Goal: Information Seeking & Learning: Learn about a topic

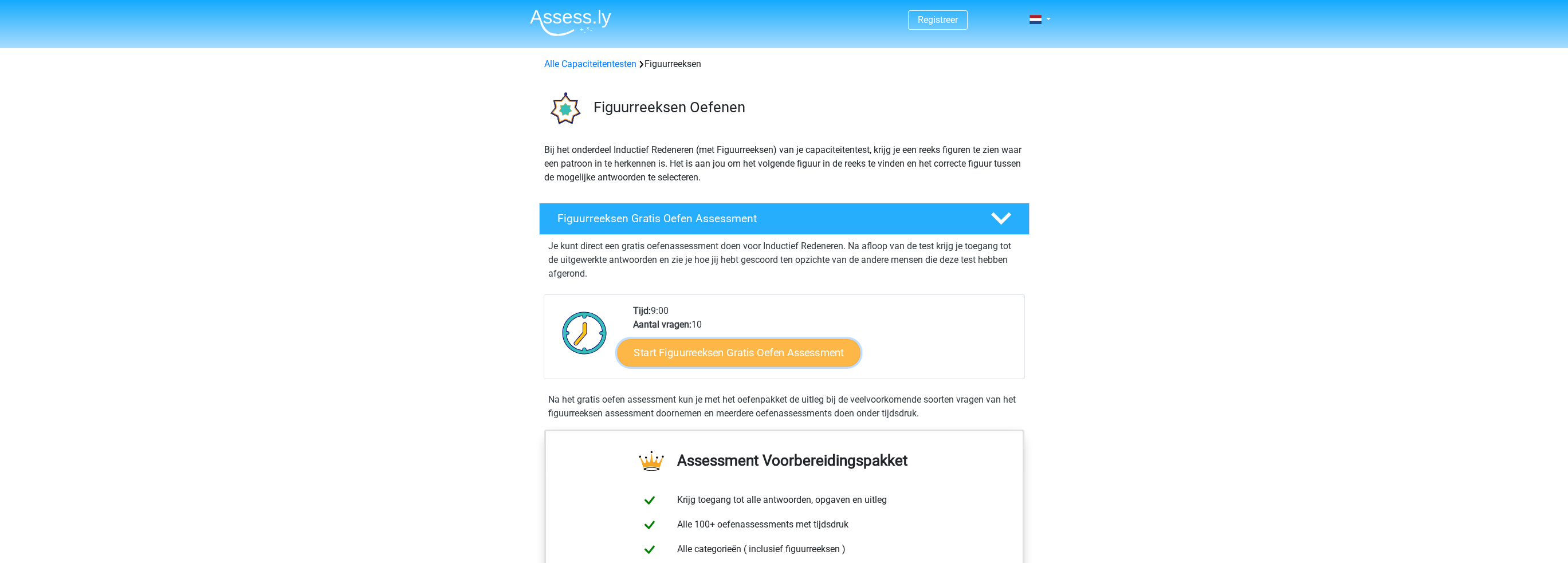
click at [753, 354] on link "Start Figuurreeksen Gratis Oefen Assessment" at bounding box center [739, 352] width 243 height 27
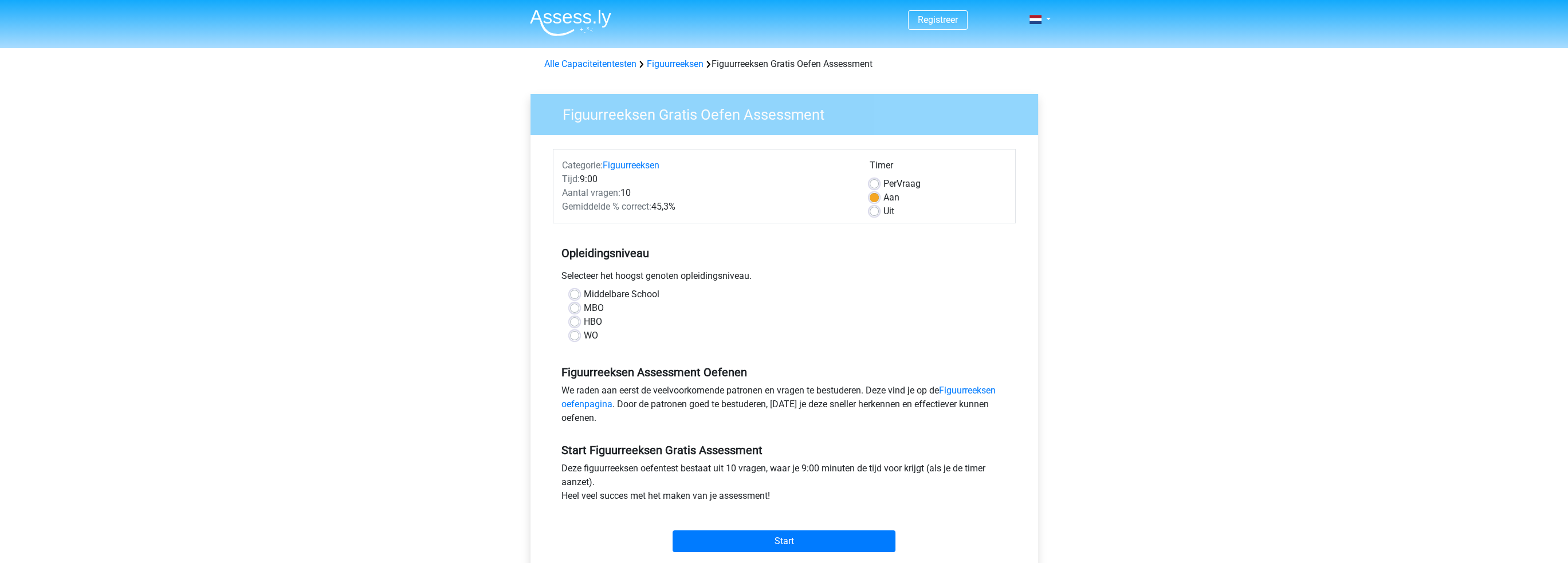
click at [581, 336] on div "WO" at bounding box center [784, 335] width 428 height 14
click at [584, 335] on label "WO" at bounding box center [591, 335] width 14 height 14
click at [570, 335] on input "WO" at bounding box center [574, 335] width 9 height 12
radio input "true"
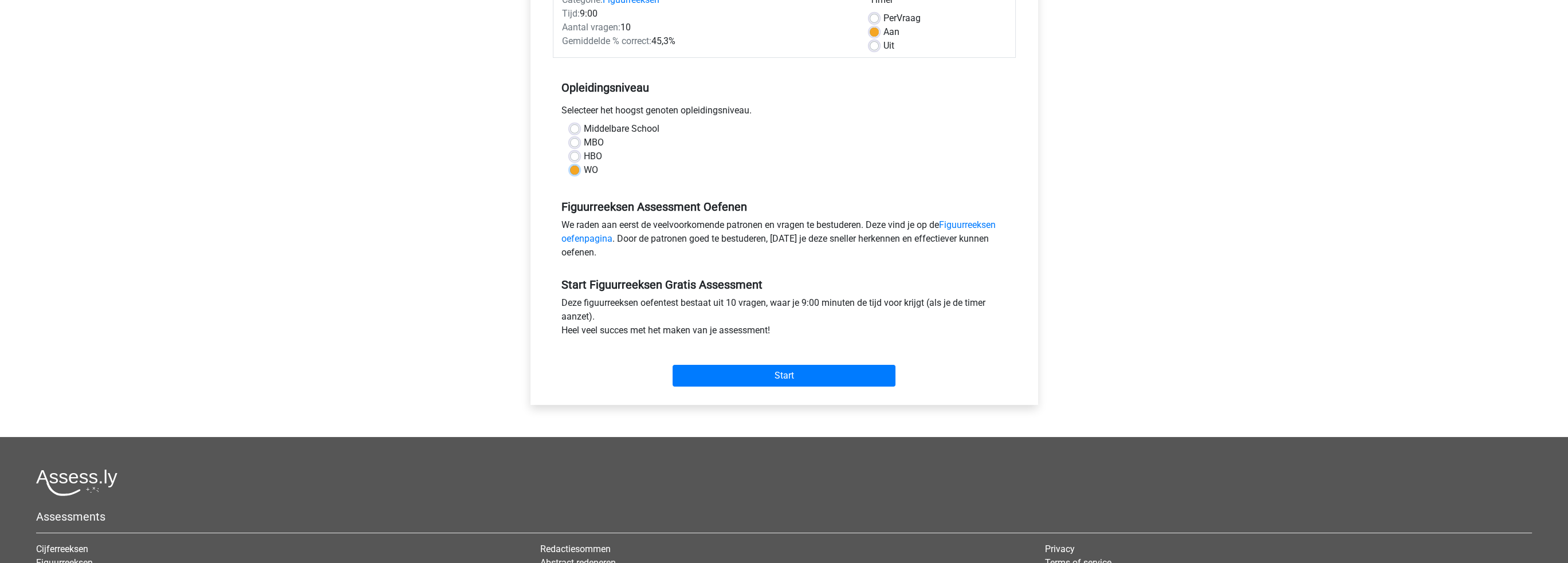
scroll to position [172, 0]
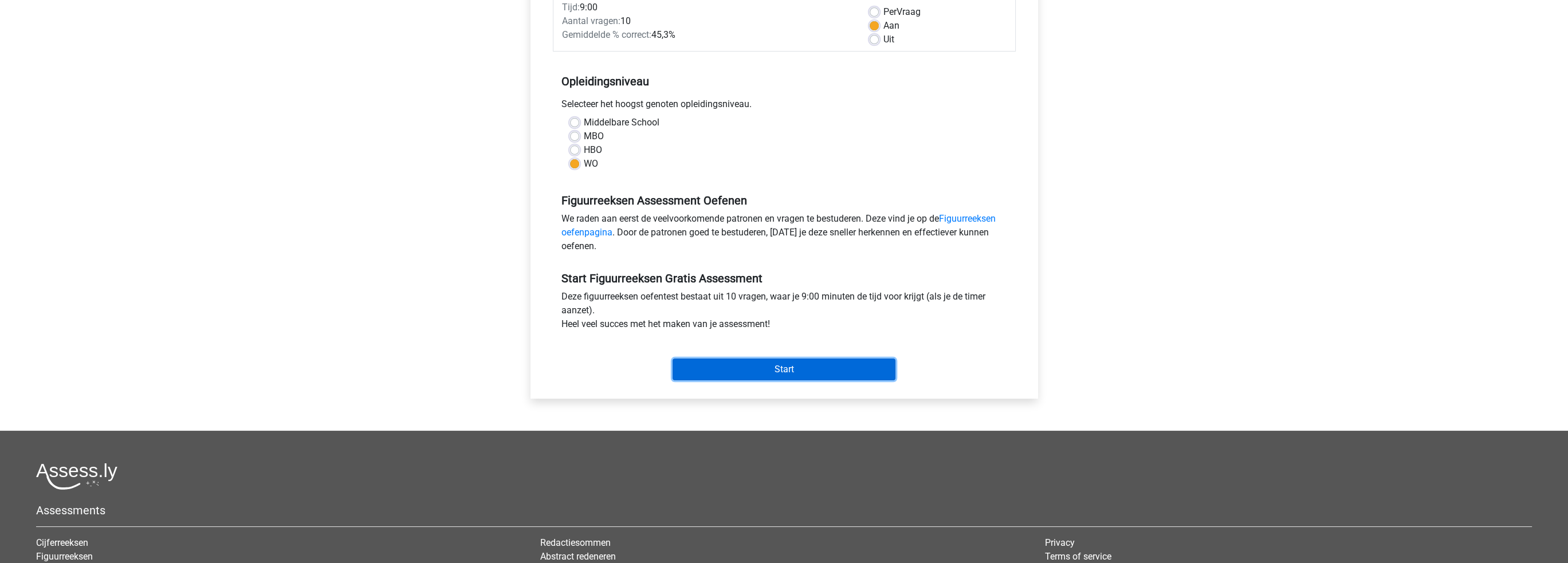
click at [771, 365] on input "Start" at bounding box center [783, 370] width 223 height 22
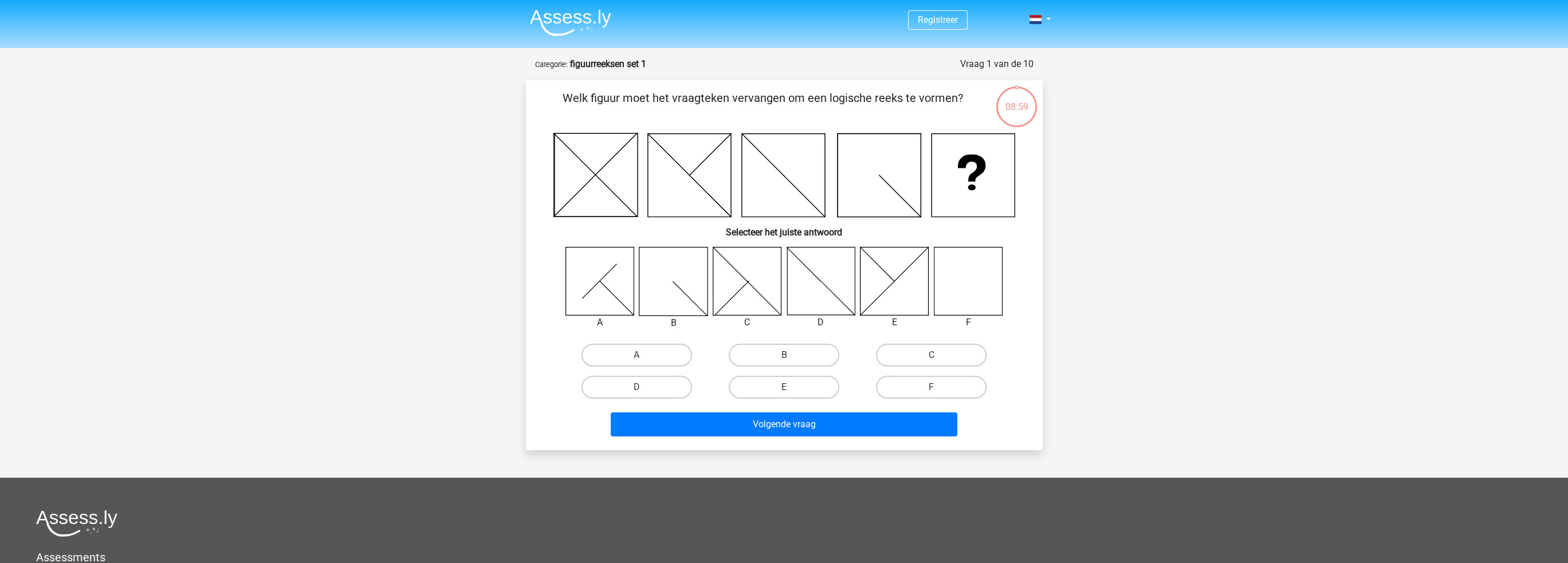
click at [975, 272] on icon at bounding box center [968, 280] width 68 height 68
click at [936, 387] on input "F" at bounding box center [935, 390] width 7 height 7
radio input "true"
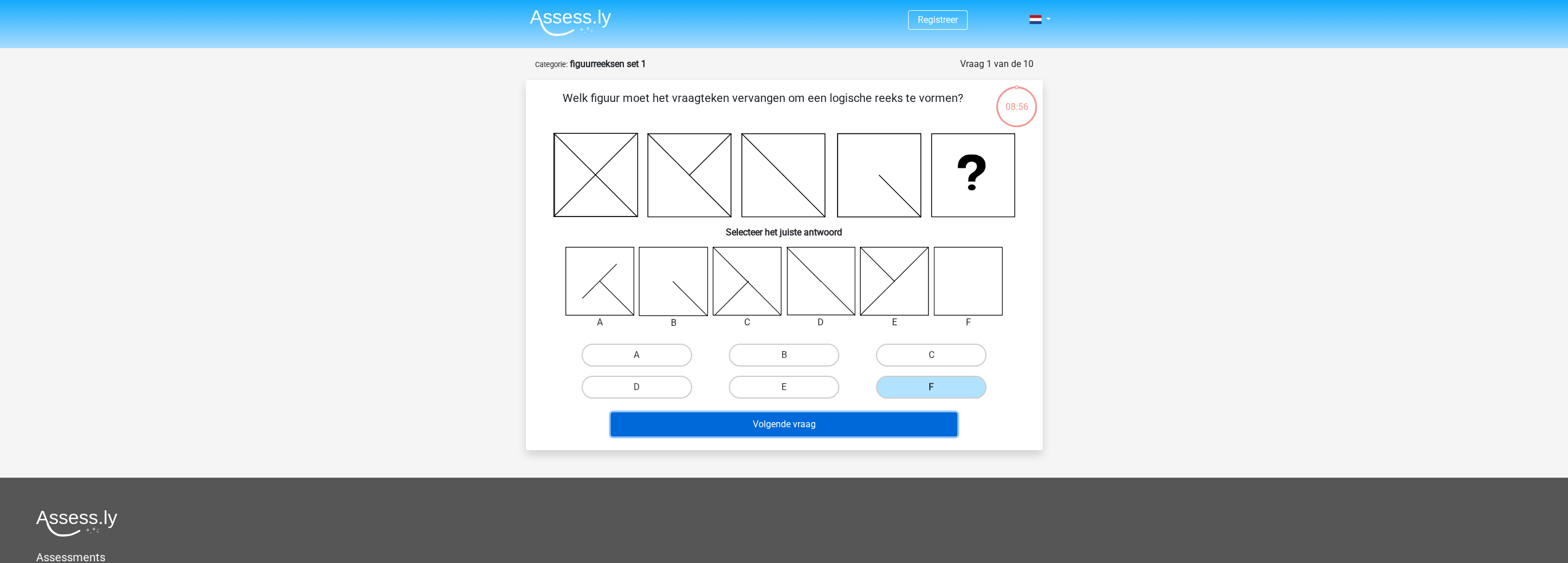
click at [801, 424] on button "Volgende vraag" at bounding box center [784, 424] width 347 height 24
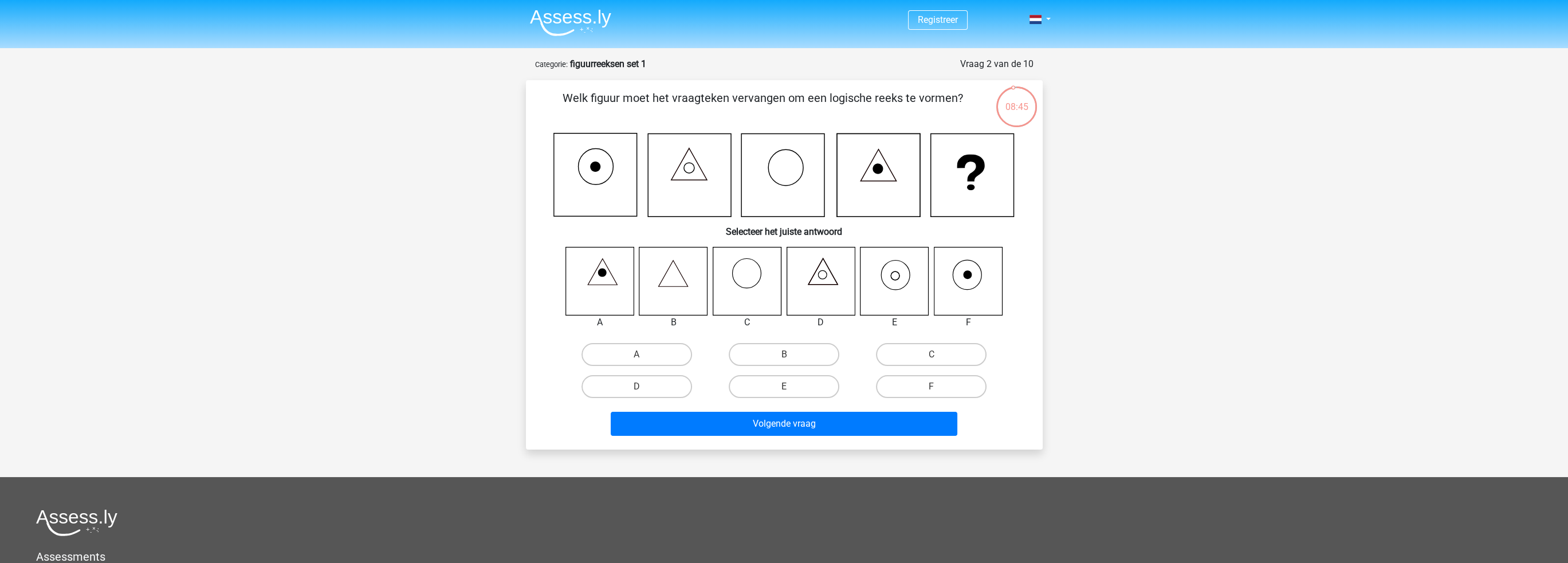
click at [892, 281] on icon at bounding box center [894, 280] width 68 height 68
click at [786, 387] on input "E" at bounding box center [787, 390] width 7 height 7
radio input "true"
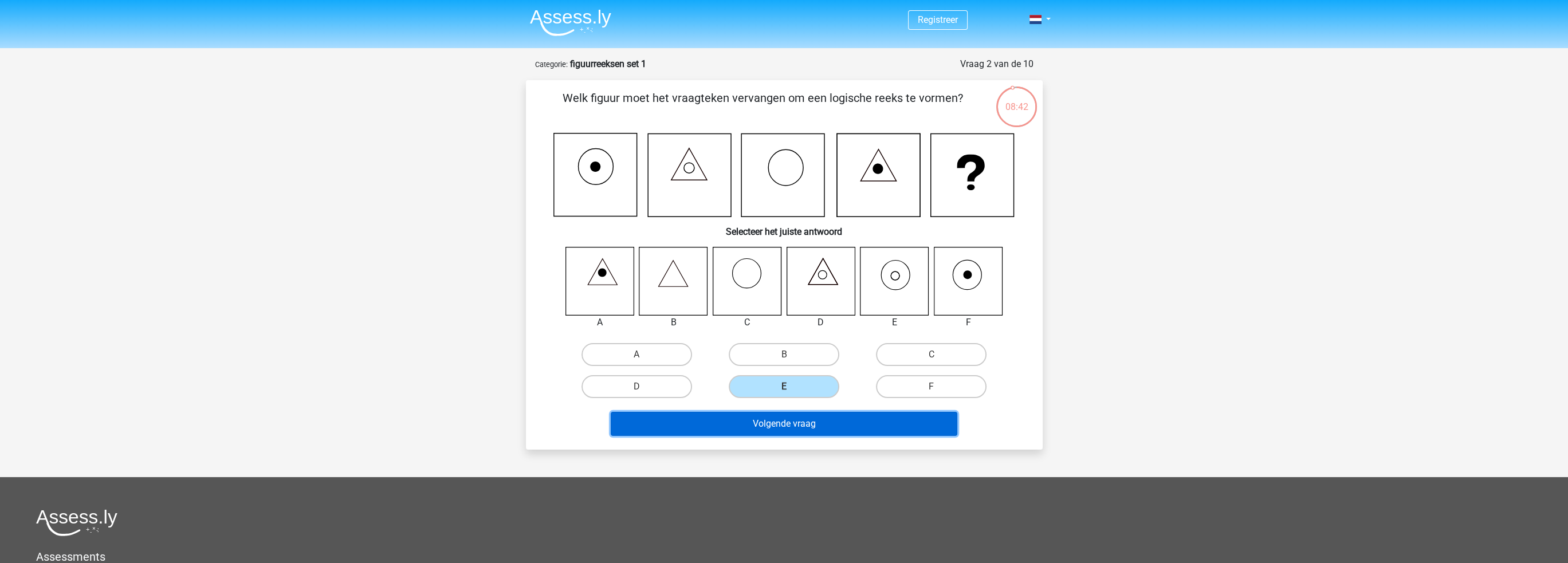
click at [796, 425] on button "Volgende vraag" at bounding box center [784, 424] width 347 height 24
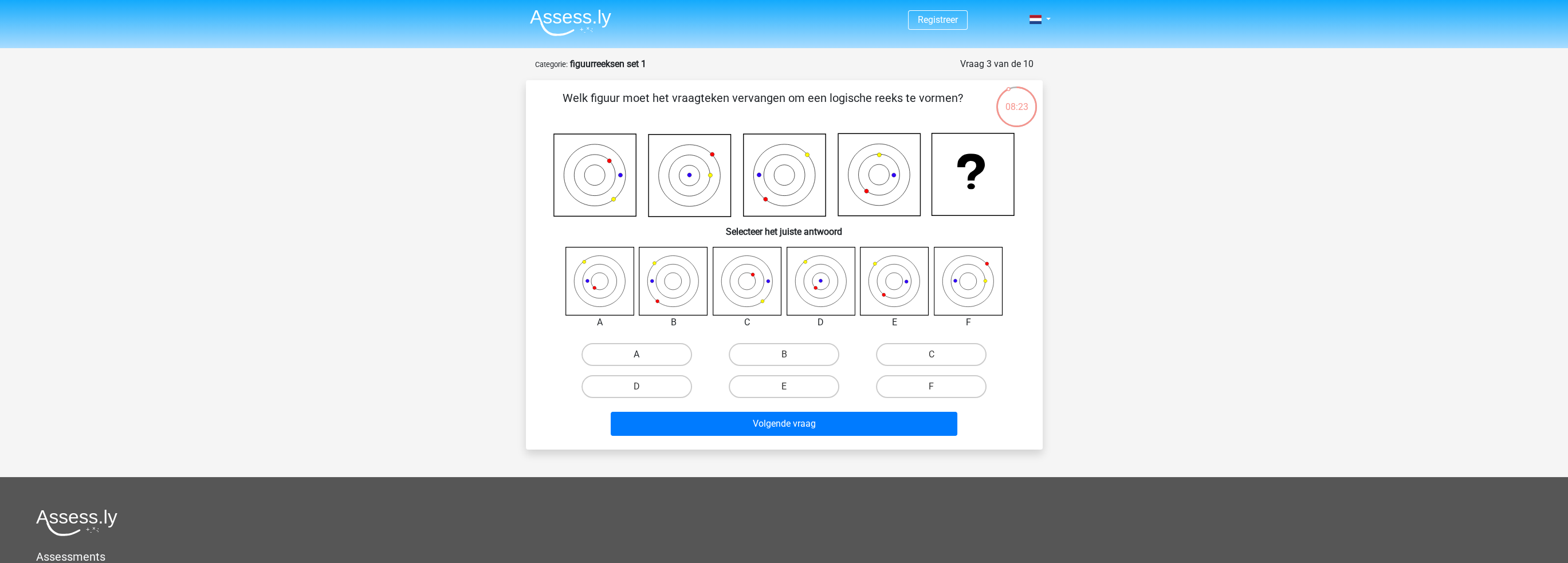
click at [631, 355] on label "A" at bounding box center [637, 354] width 110 height 23
click at [637, 355] on input "A" at bounding box center [640, 357] width 7 height 7
radio input "true"
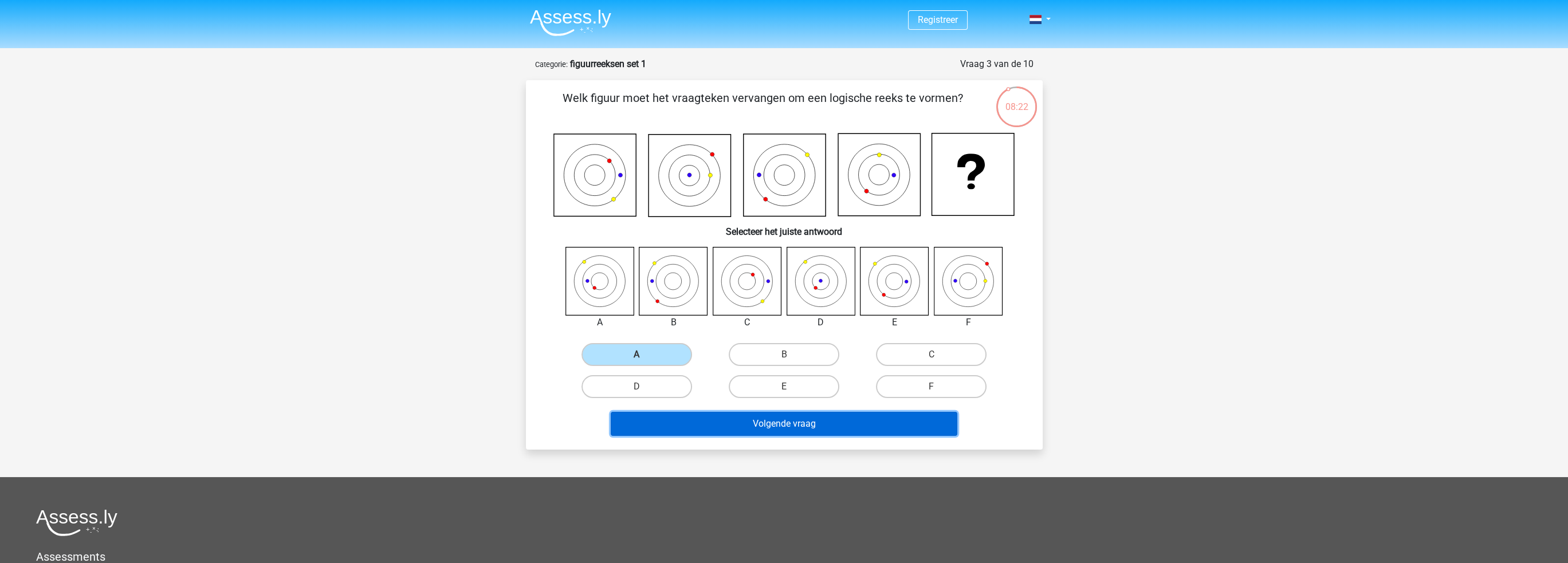
click at [739, 420] on button "Volgende vraag" at bounding box center [784, 424] width 347 height 24
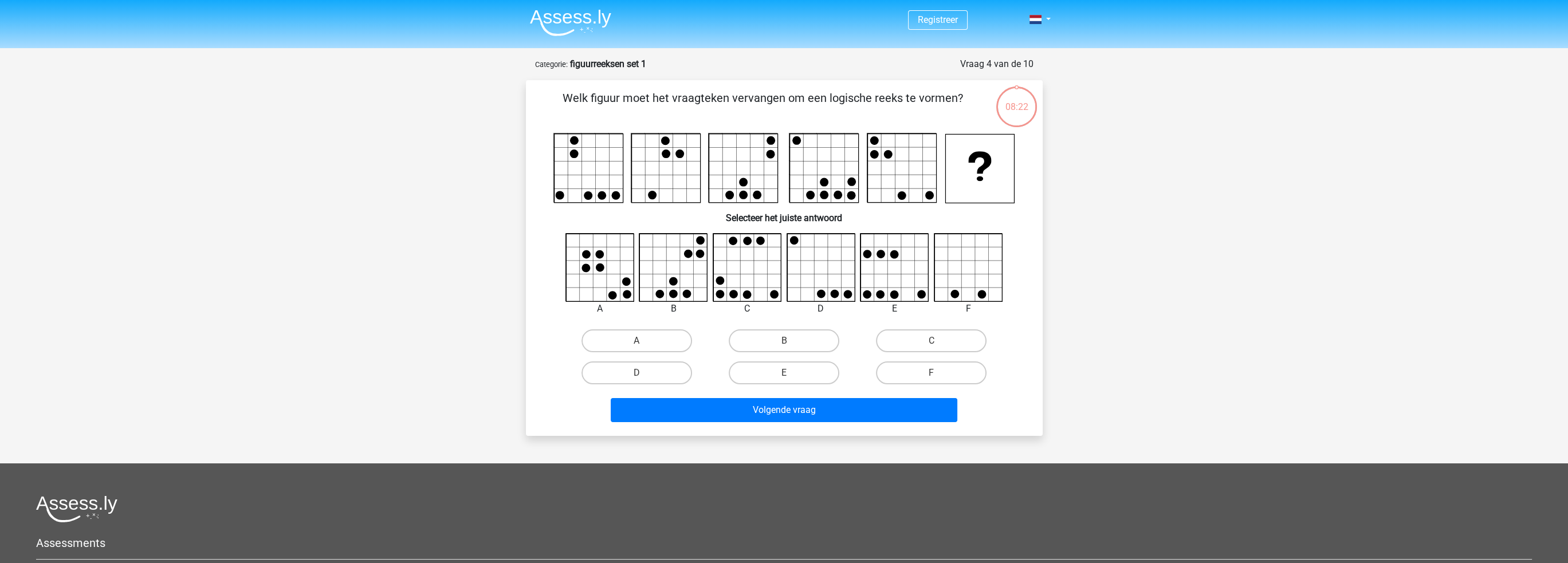
scroll to position [57, 0]
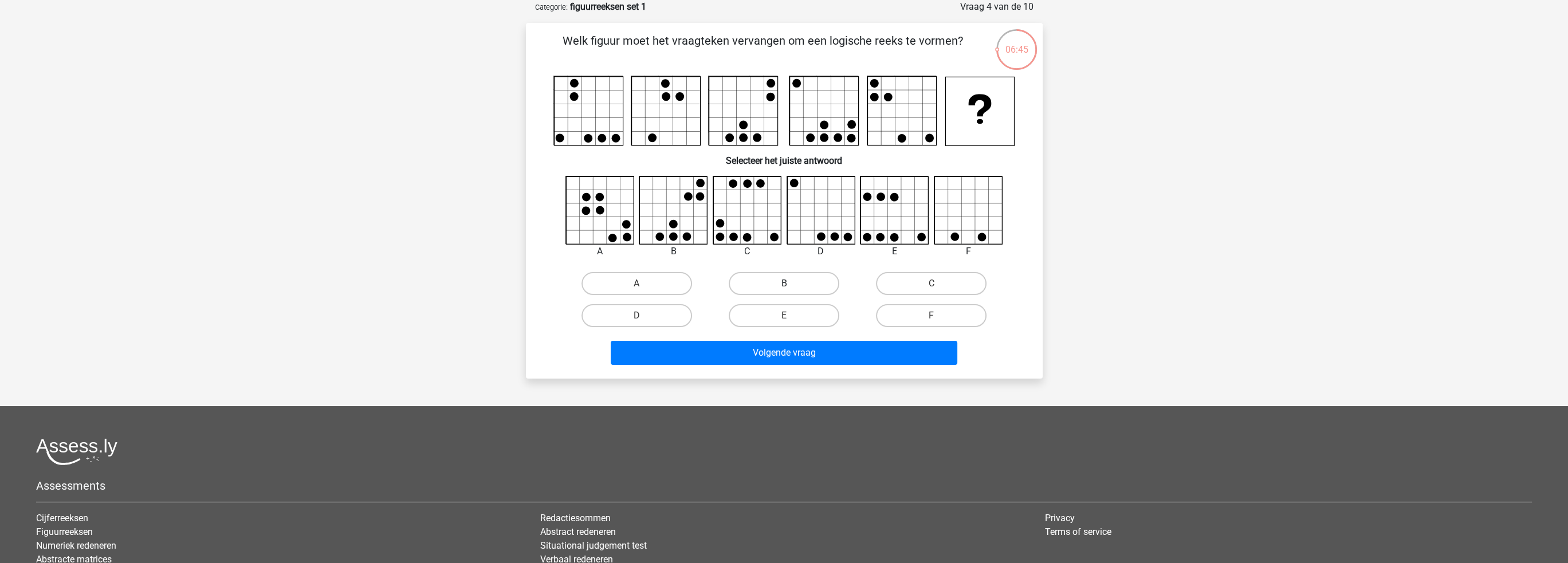
click at [785, 278] on label "B" at bounding box center [784, 283] width 110 height 23
click at [785, 283] on input "B" at bounding box center [787, 287] width 7 height 7
radio input "true"
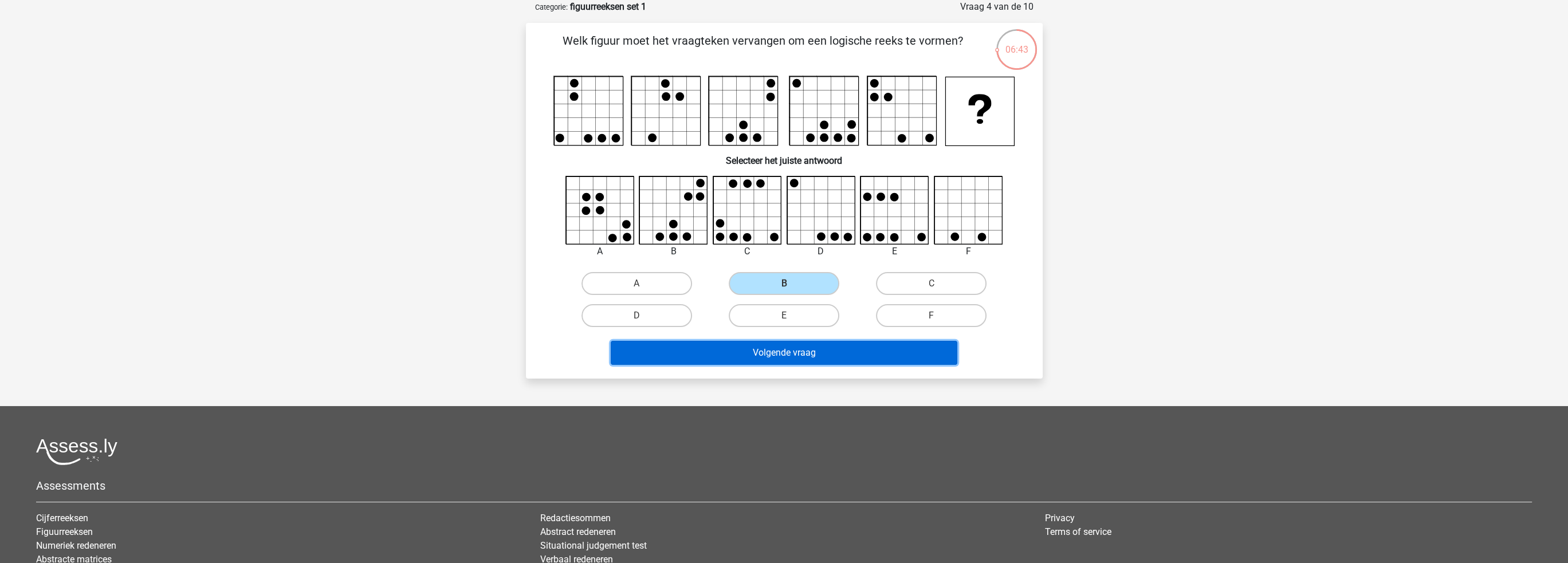
click at [807, 347] on button "Volgende vraag" at bounding box center [784, 352] width 347 height 24
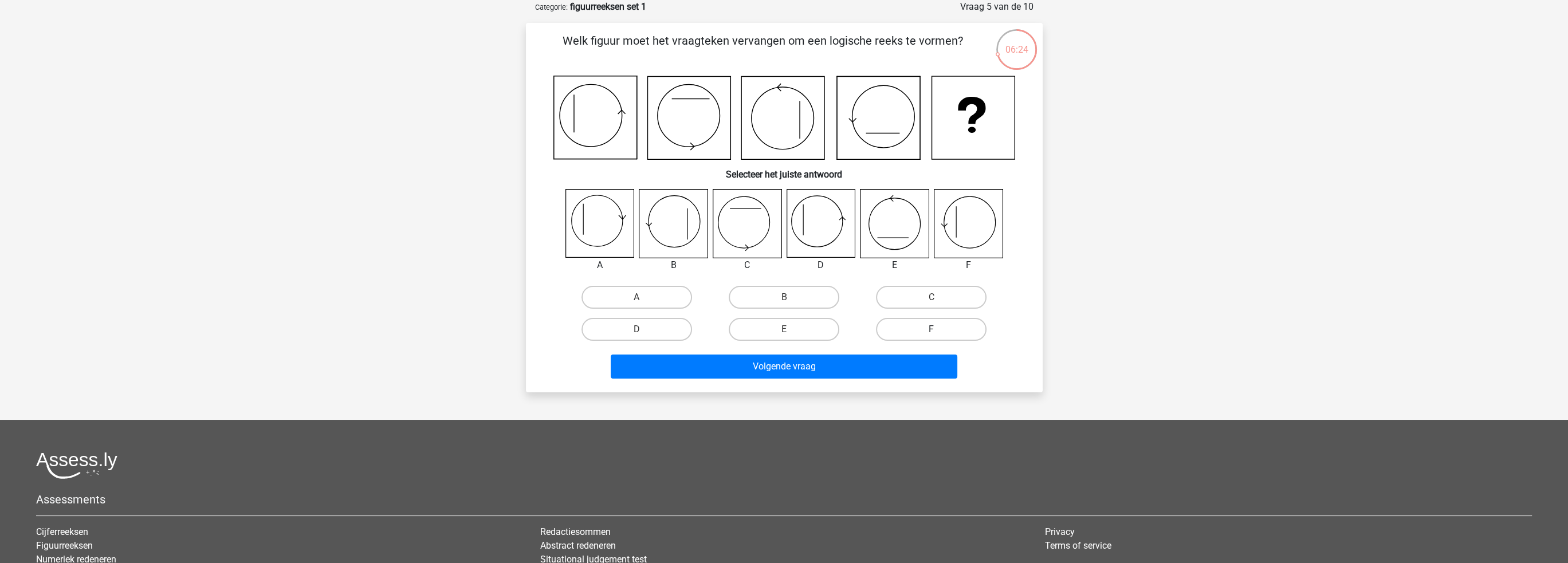
click at [940, 331] on label "F" at bounding box center [931, 329] width 110 height 23
click at [939, 331] on input "F" at bounding box center [935, 333] width 7 height 7
radio input "true"
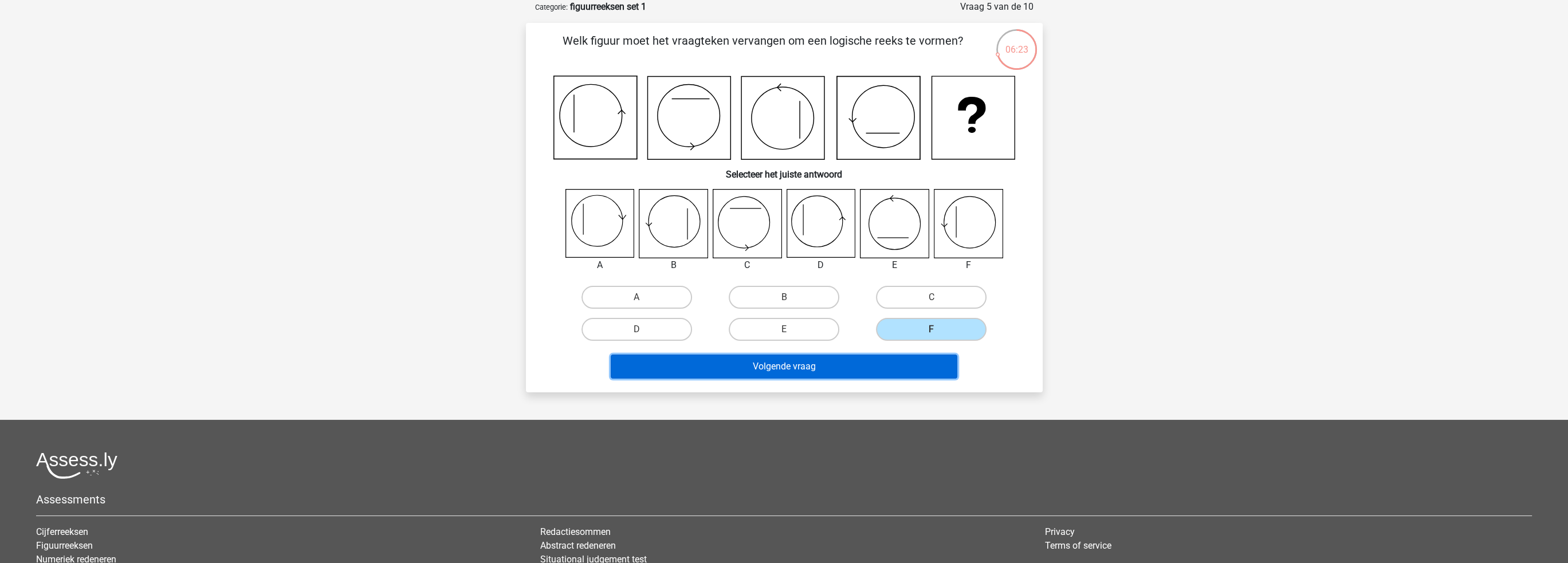
click at [855, 370] on button "Volgende vraag" at bounding box center [784, 366] width 347 height 24
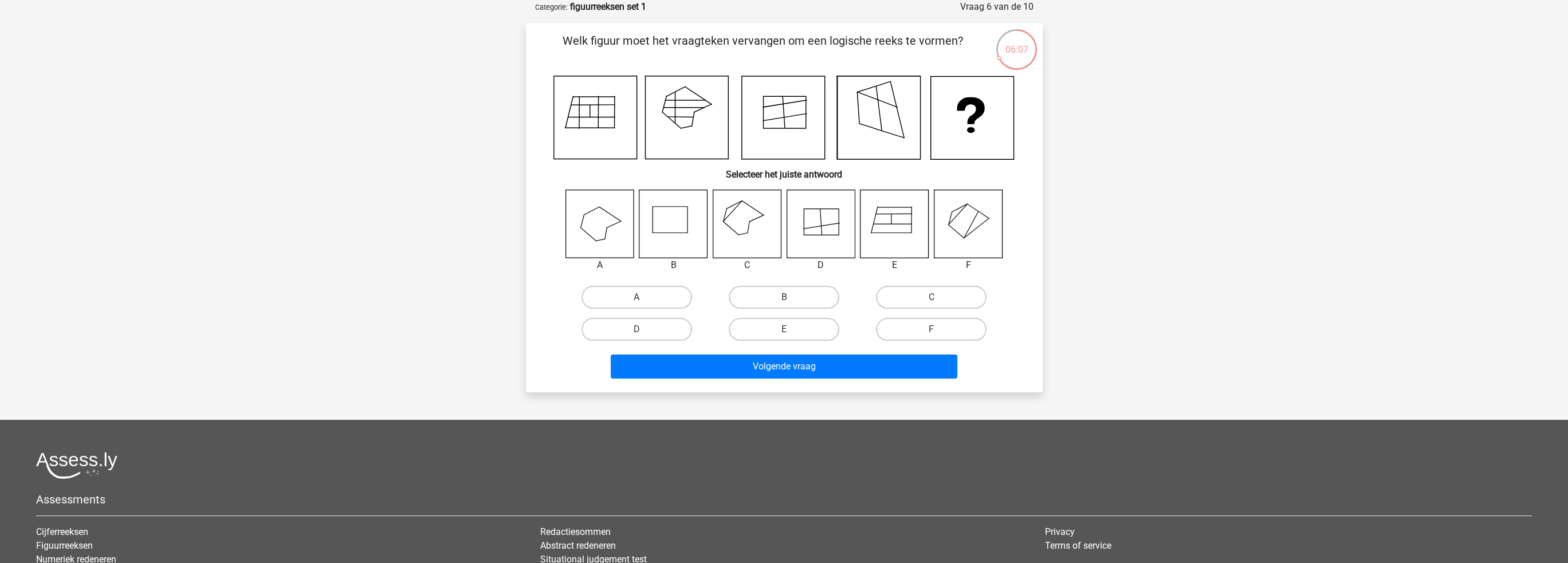
click at [934, 297] on input "C" at bounding box center [935, 300] width 7 height 7
radio input "true"
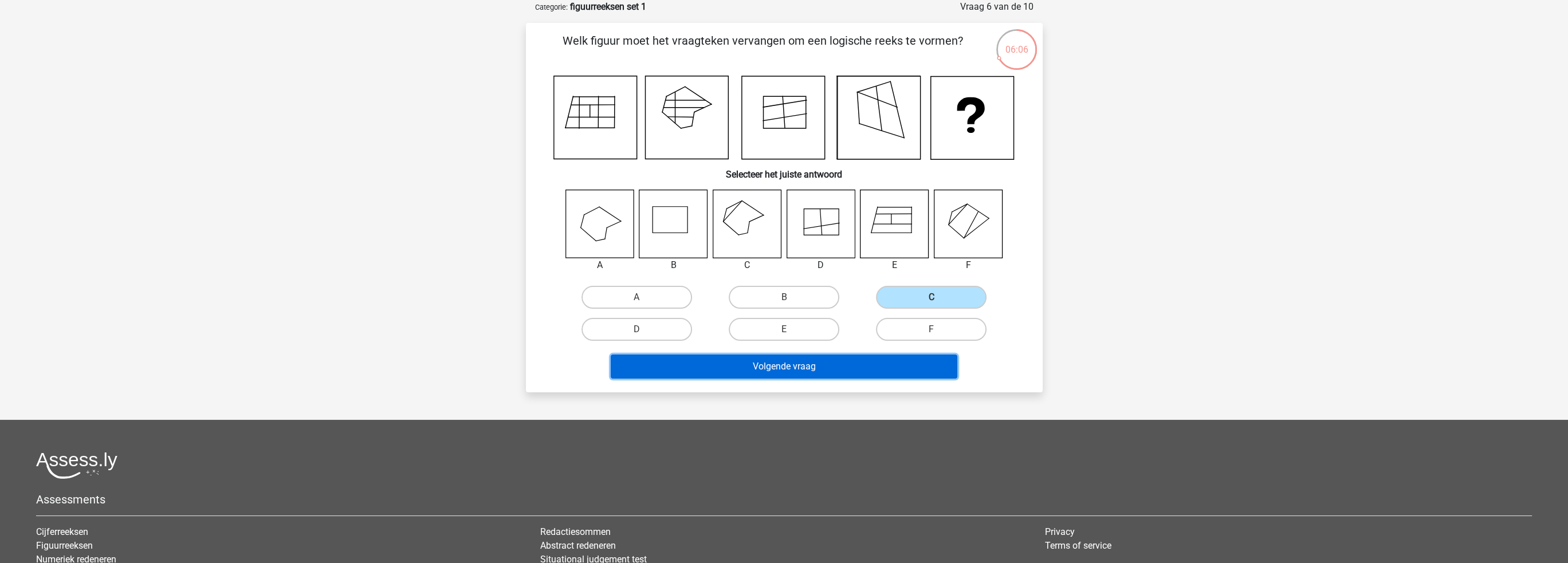
click at [872, 365] on button "Volgende vraag" at bounding box center [784, 366] width 347 height 24
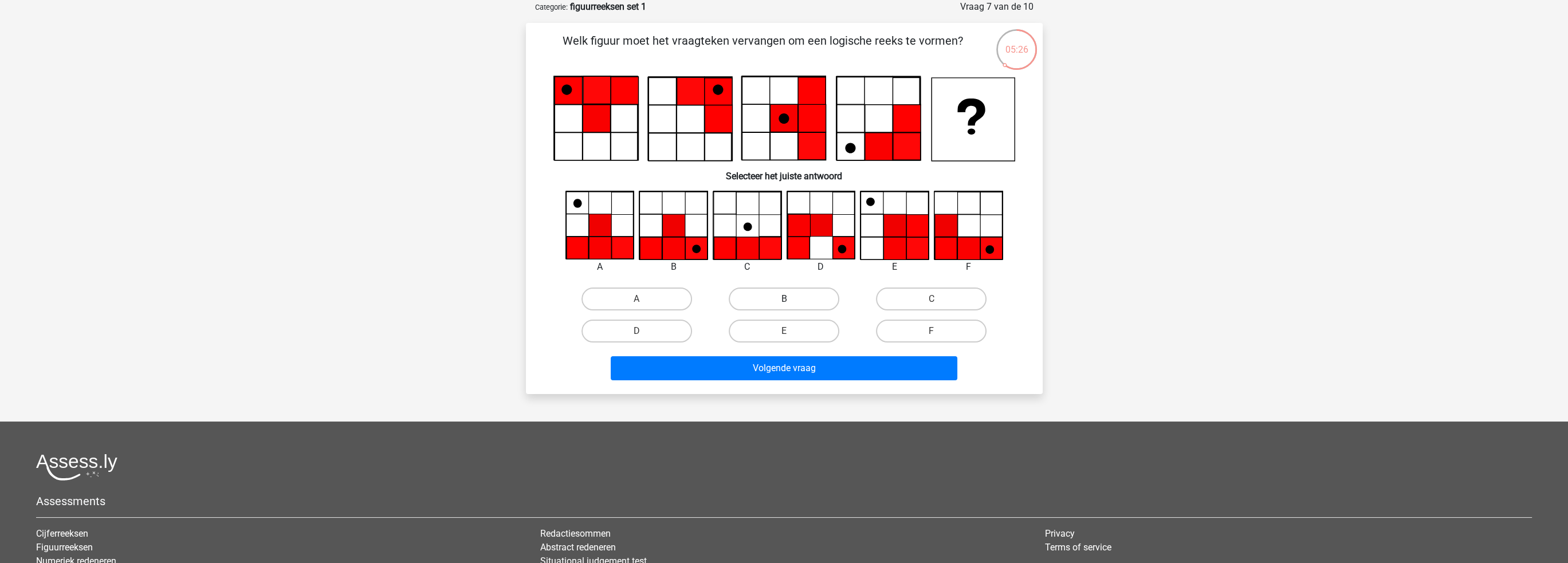
click at [786, 293] on label "B" at bounding box center [784, 298] width 110 height 23
click at [786, 299] on input "B" at bounding box center [787, 302] width 7 height 7
radio input "true"
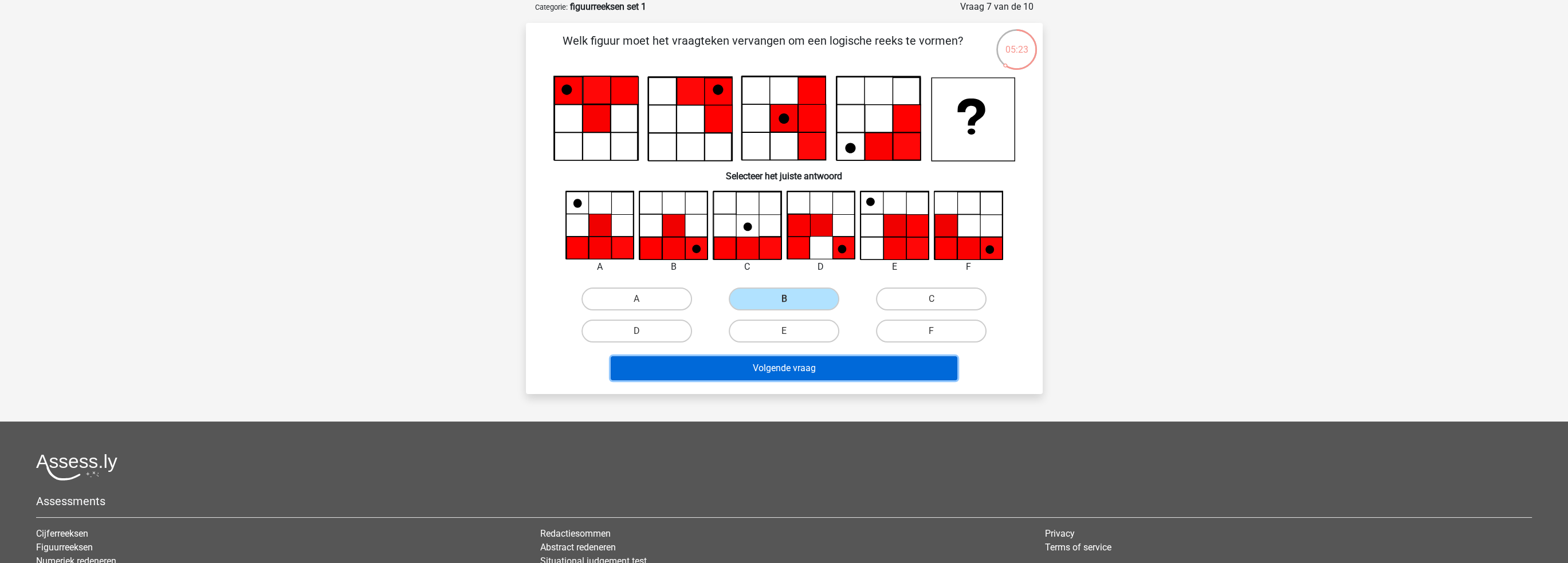
click at [804, 370] on button "Volgende vraag" at bounding box center [784, 368] width 347 height 24
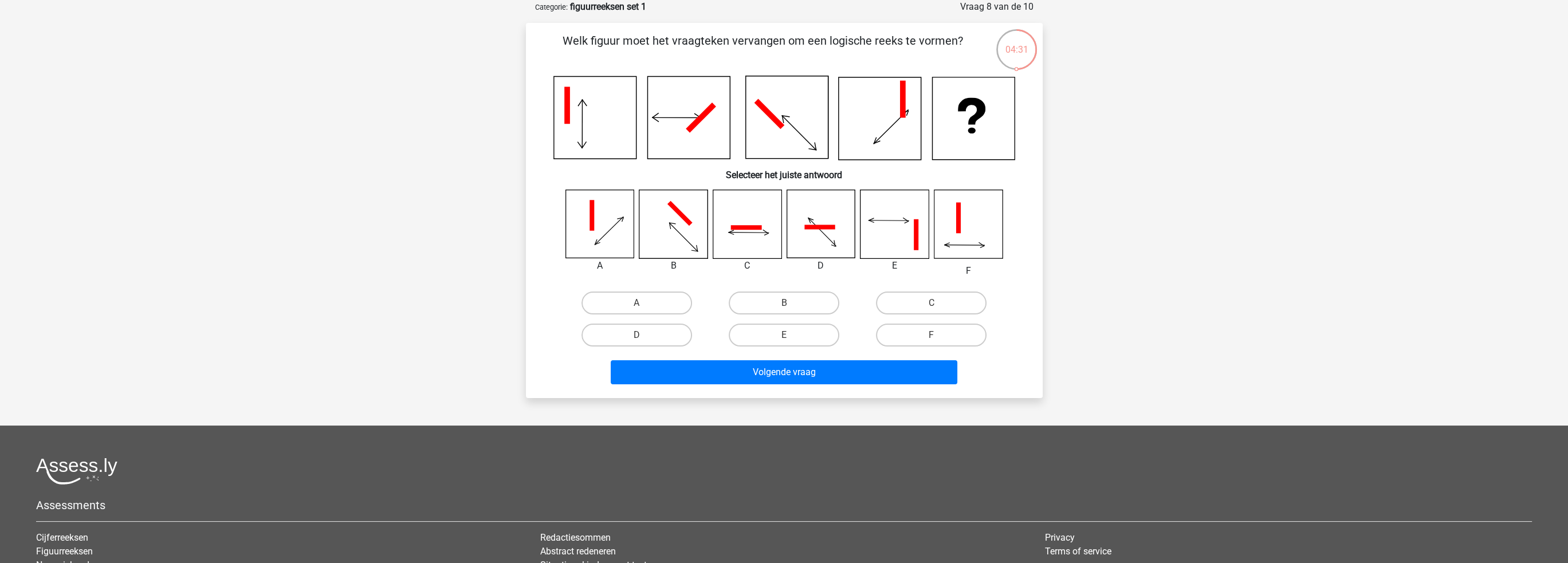
click at [750, 229] on icon at bounding box center [746, 227] width 31 height 5
click at [934, 303] on input "C" at bounding box center [935, 306] width 7 height 7
radio input "true"
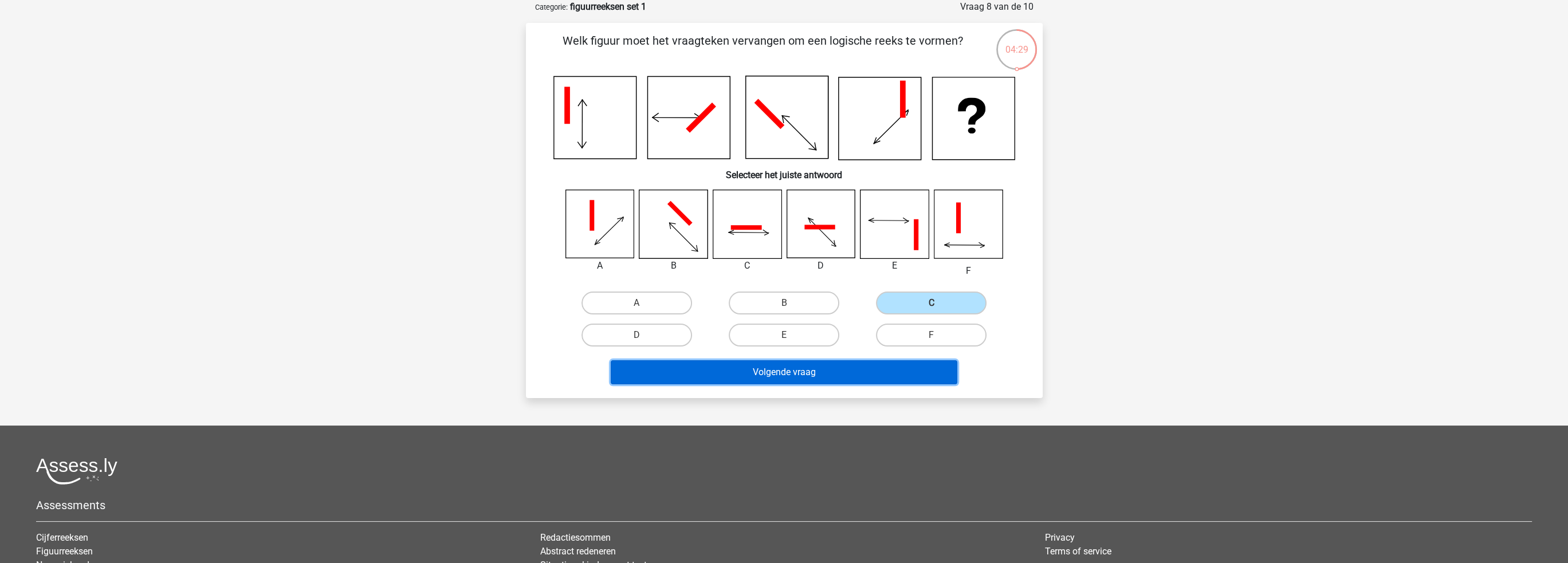
click at [790, 380] on button "Volgende vraag" at bounding box center [784, 372] width 347 height 24
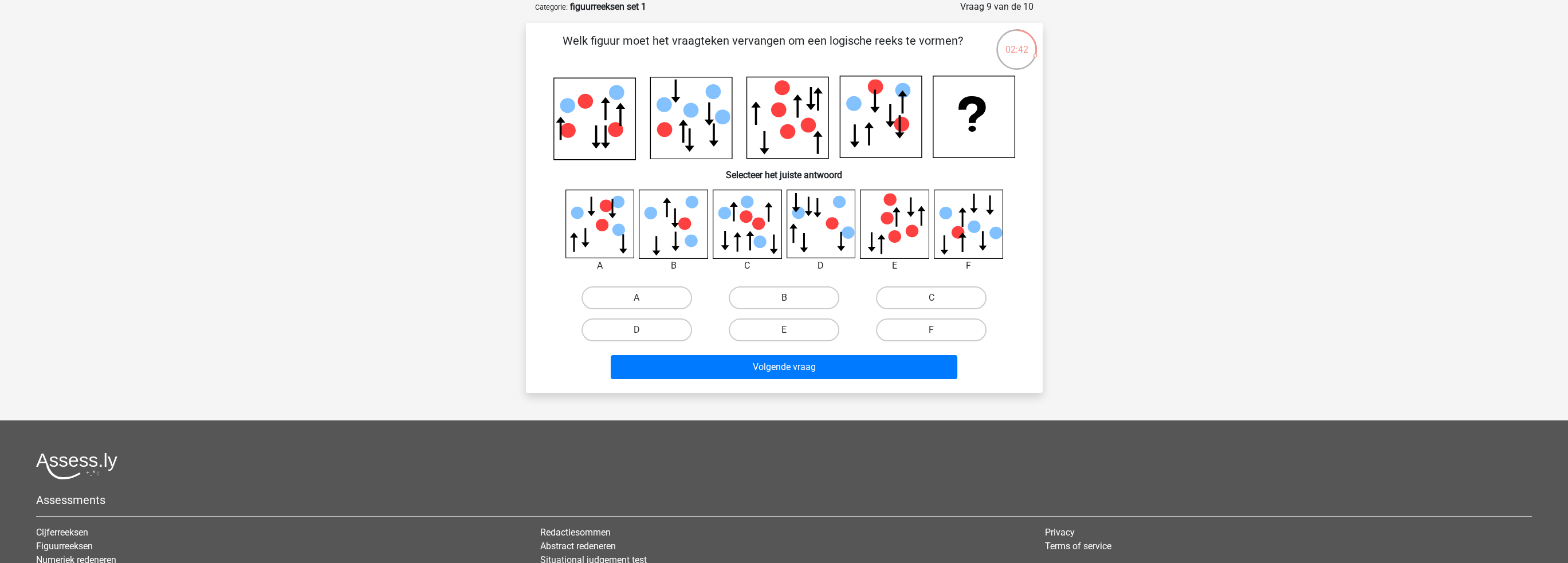
click at [807, 295] on label "B" at bounding box center [784, 297] width 110 height 23
click at [791, 298] on input "B" at bounding box center [787, 301] width 7 height 7
radio input "true"
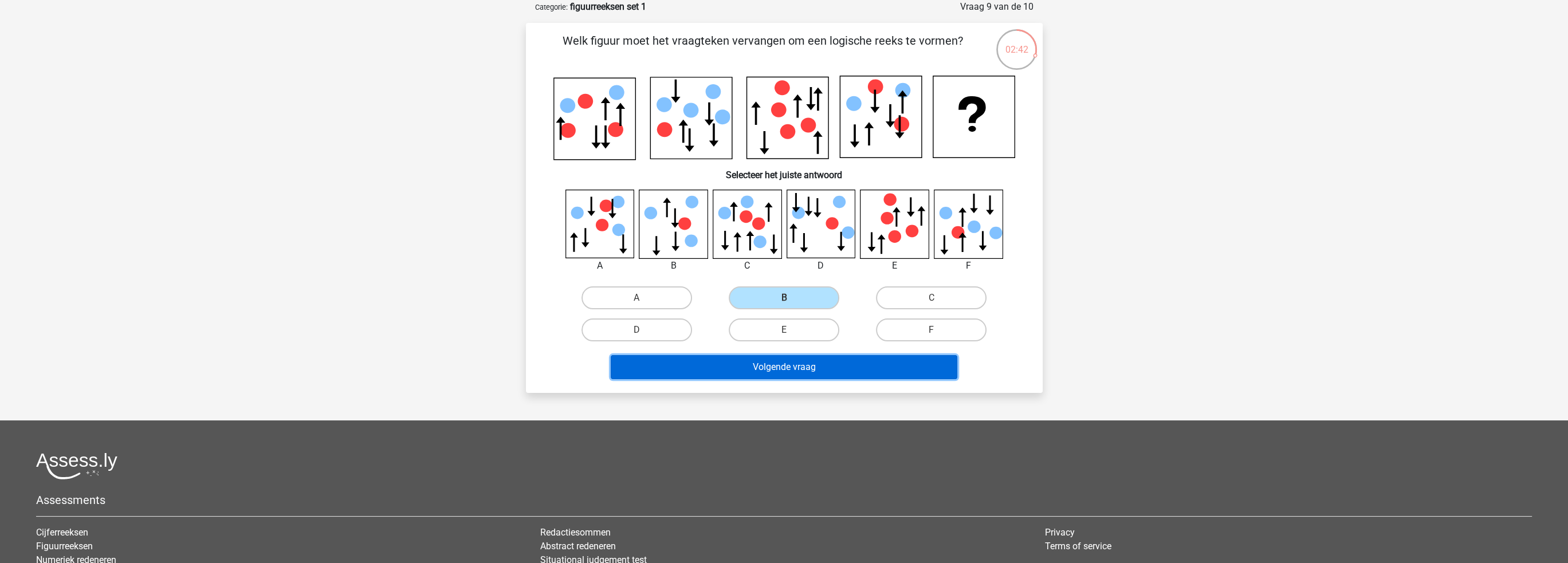
click at [807, 364] on button "Volgende vraag" at bounding box center [784, 366] width 347 height 24
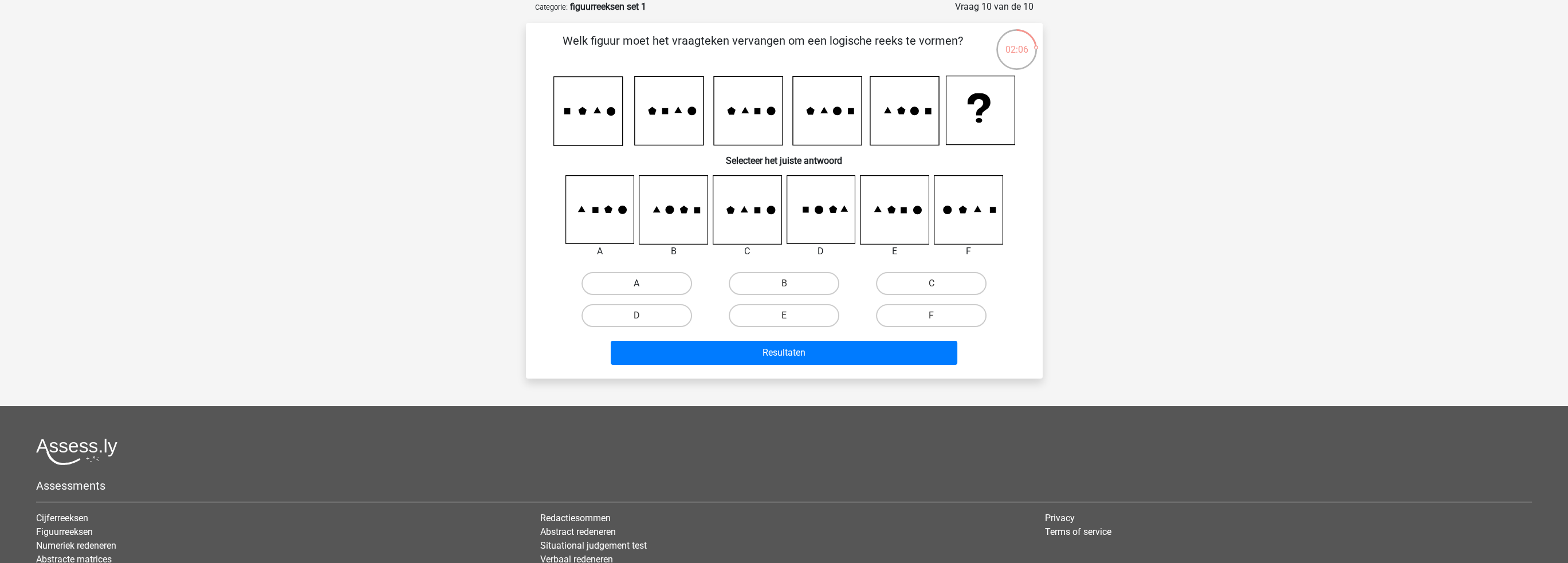
drag, startPoint x: 657, startPoint y: 280, endPoint x: 674, endPoint y: 280, distance: 17.0
click at [657, 279] on label "A" at bounding box center [637, 283] width 110 height 23
click at [644, 283] on input "A" at bounding box center [640, 287] width 7 height 7
radio input "true"
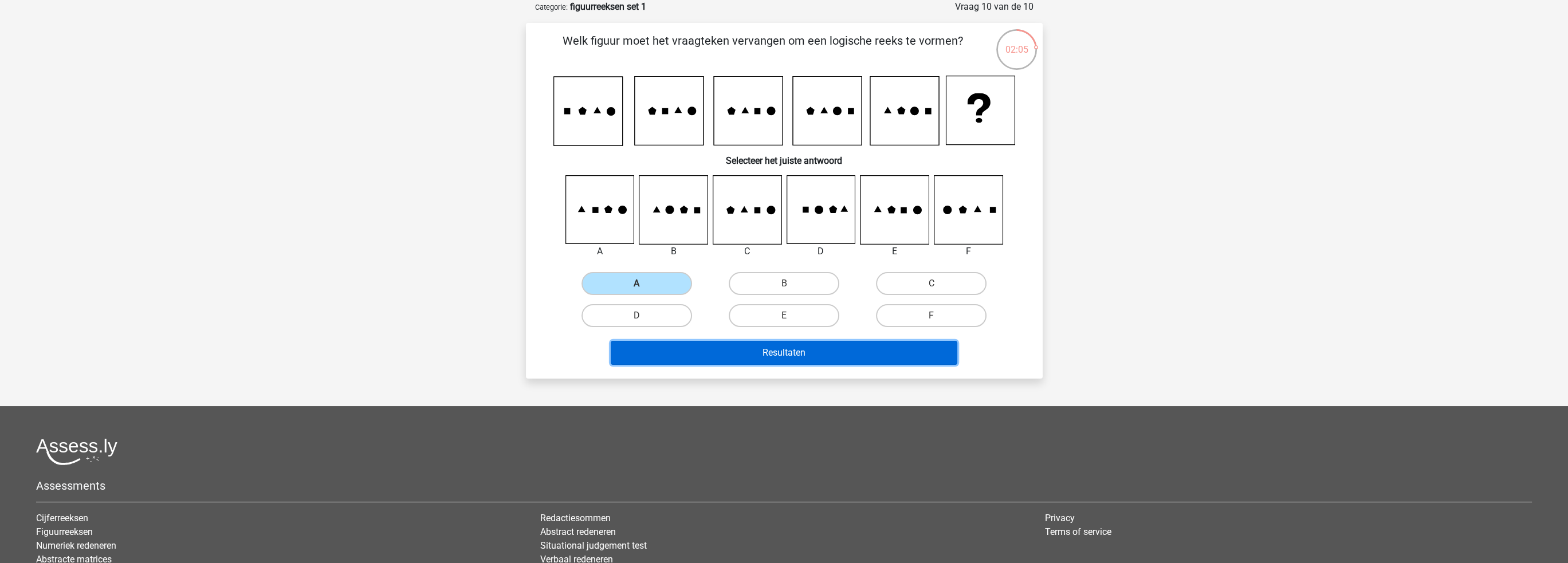
click at [789, 353] on button "Resultaten" at bounding box center [784, 352] width 347 height 24
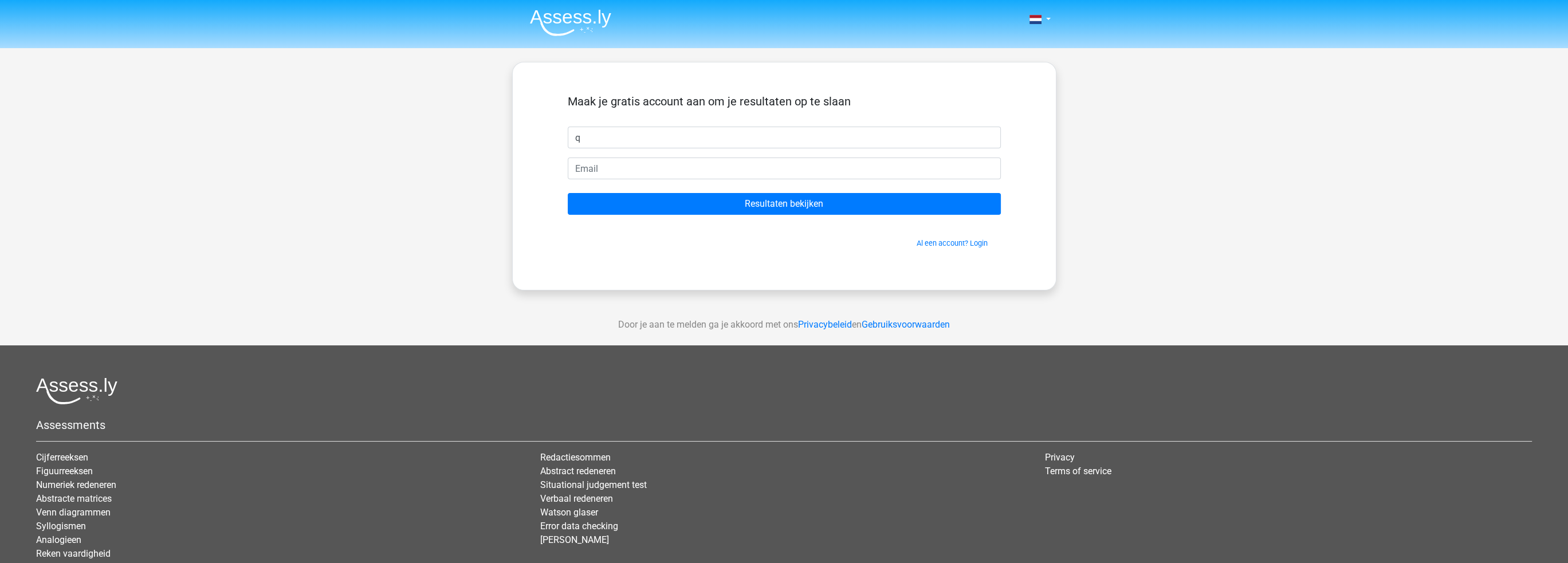
type input "q"
type input "jump_off_nothing@hotmail.com"
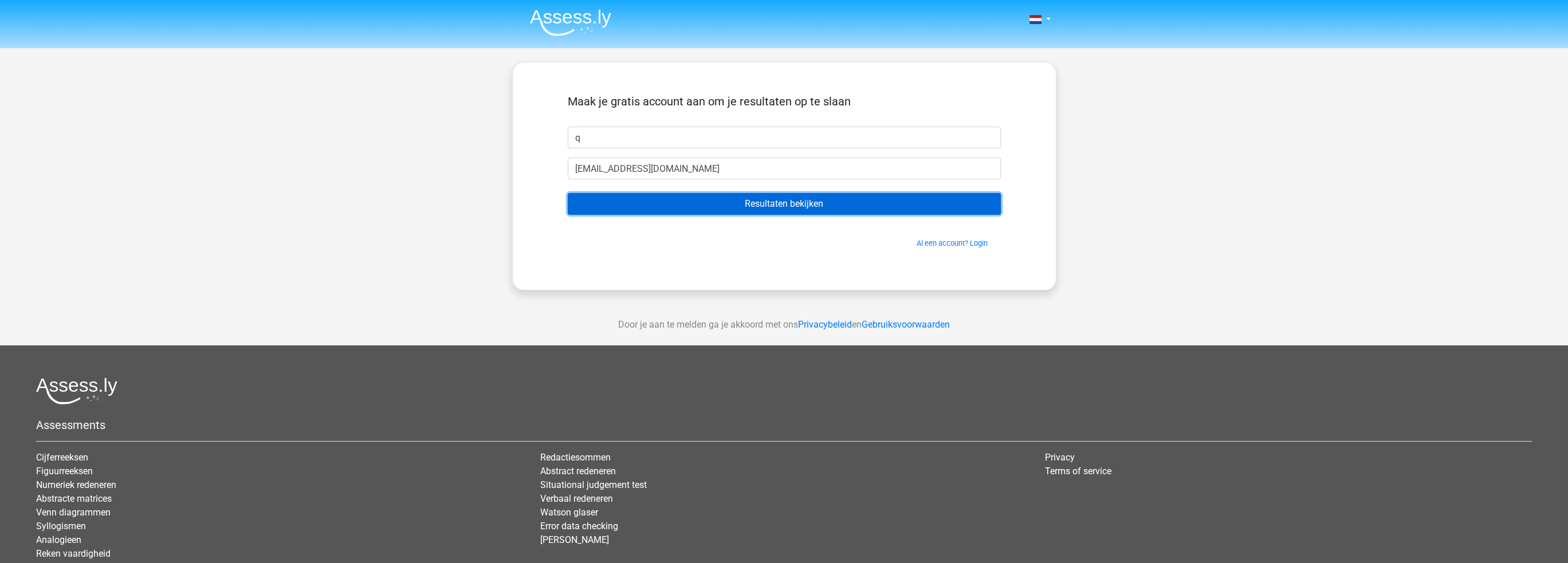
click at [715, 200] on input "Resultaten bekijken" at bounding box center [784, 204] width 433 height 22
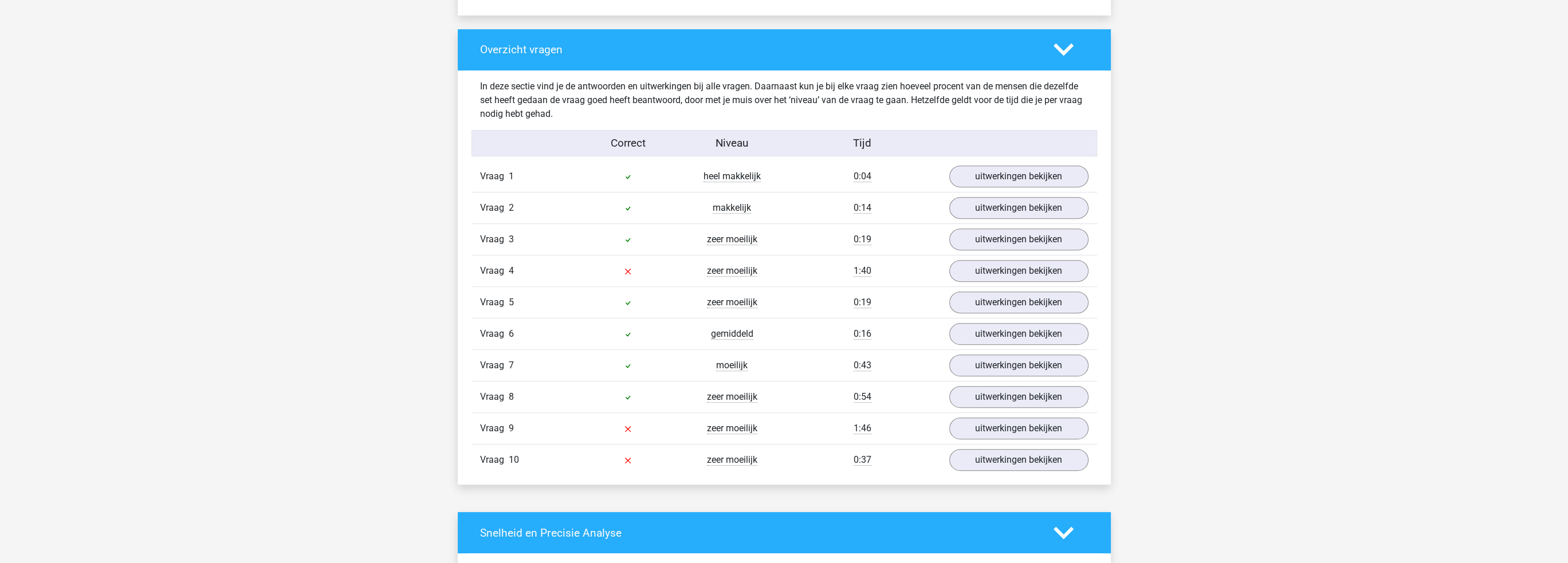
scroll to position [859, 0]
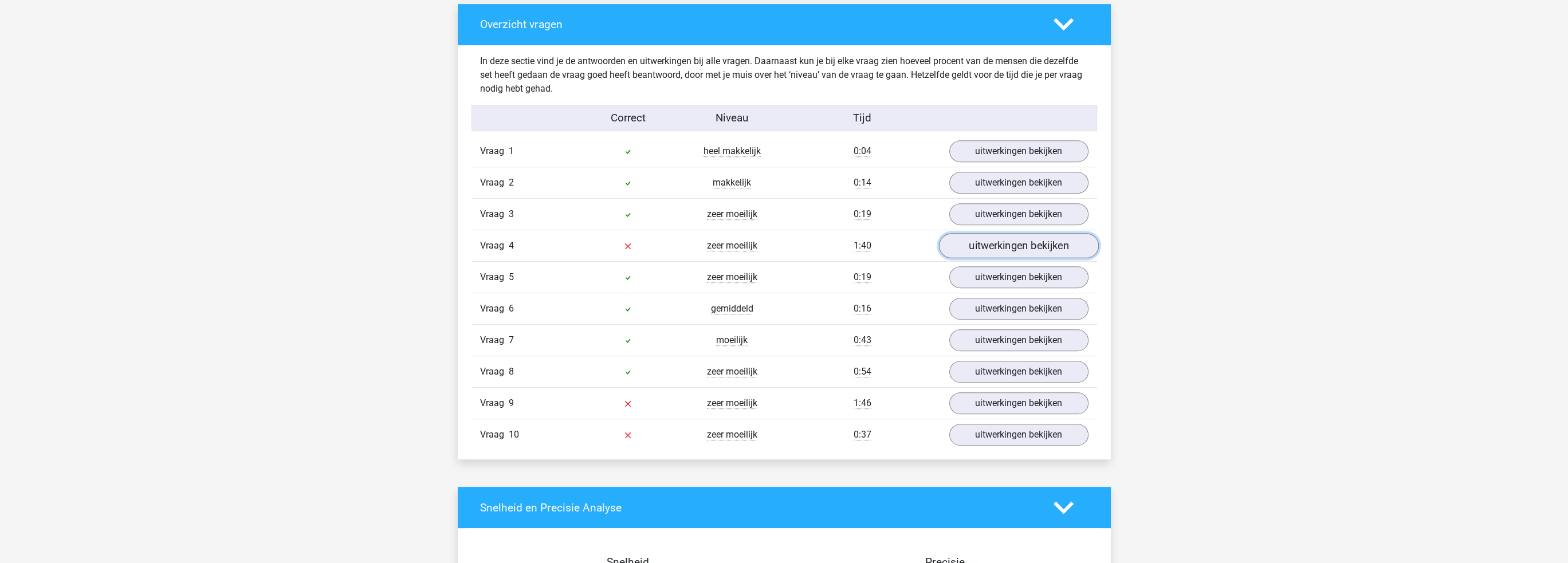
click at [1046, 250] on link "uitwerkingen bekijken" at bounding box center [1018, 245] width 160 height 25
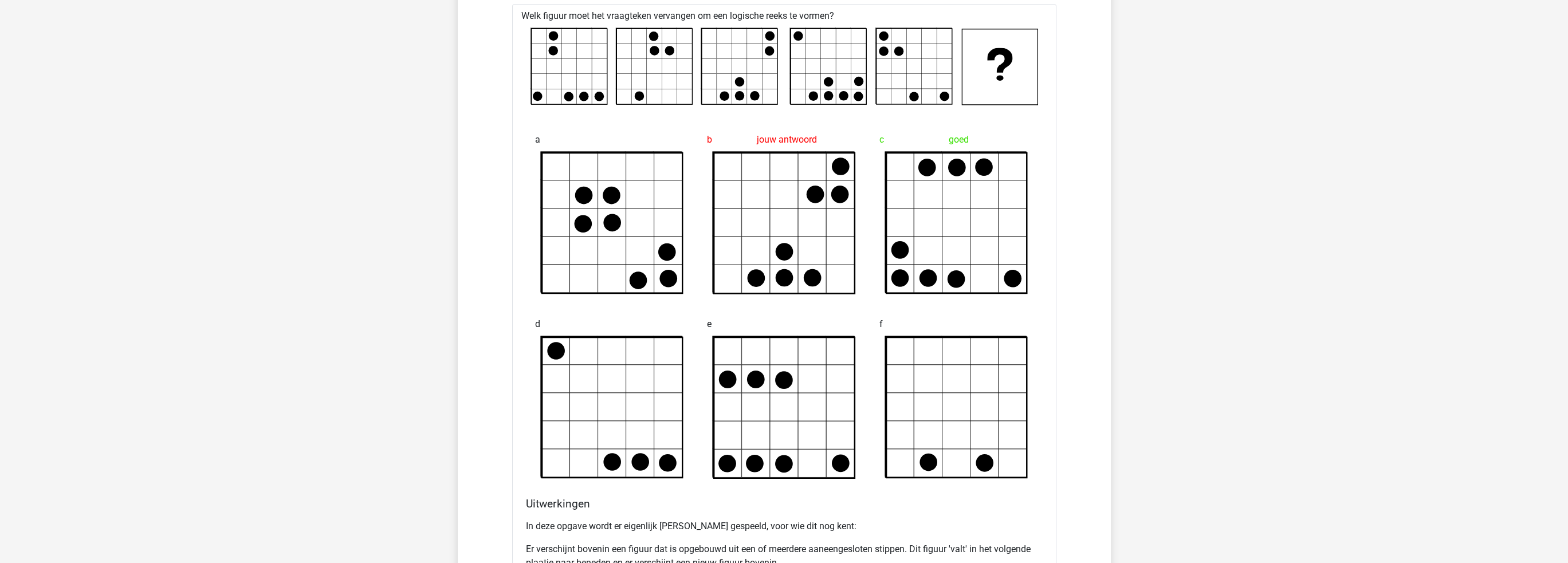
scroll to position [1260, 0]
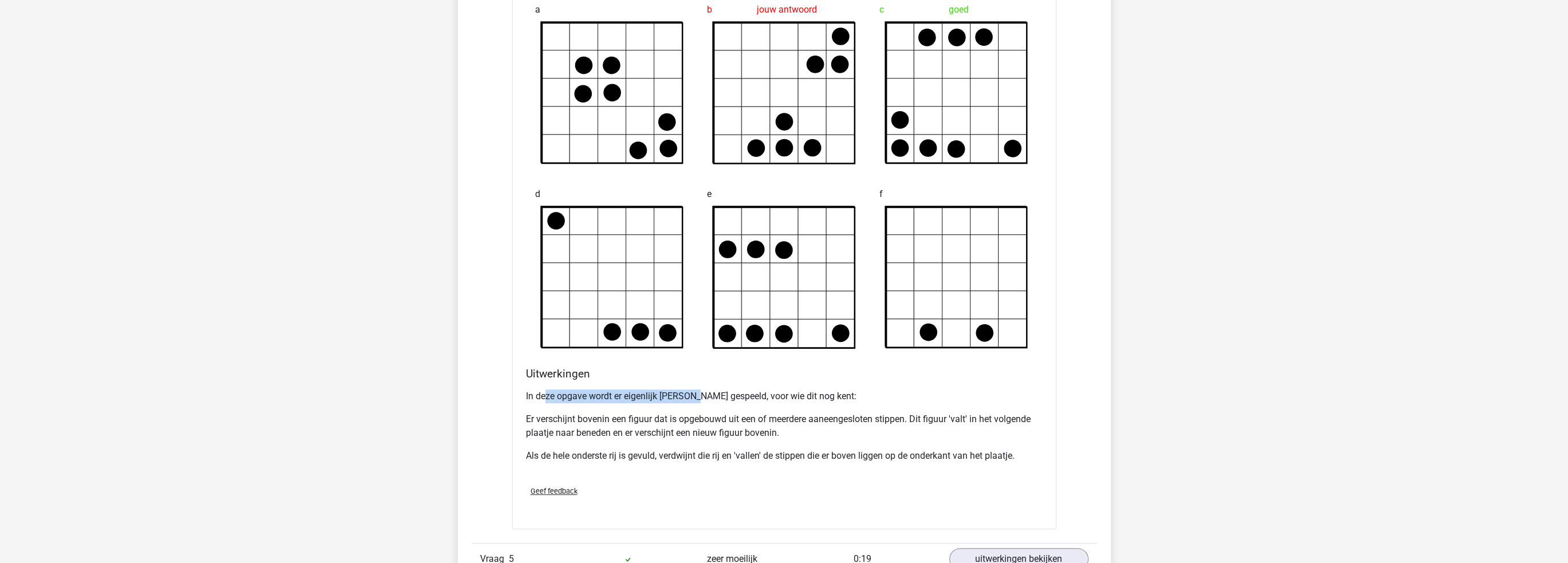
drag, startPoint x: 545, startPoint y: 396, endPoint x: 690, endPoint y: 398, distance: 145.0
click at [690, 398] on p "In deze opgave wordt er eigenlijk [PERSON_NAME] gespeeld, voor wie dit nog kent:" at bounding box center [784, 396] width 517 height 14
click at [650, 406] on div "In deze opgave wordt er eigenlijk [PERSON_NAME] gespeeld, voor wie dit nog kent…" at bounding box center [784, 430] width 517 height 91
drag, startPoint x: 532, startPoint y: 422, endPoint x: 800, endPoint y: 422, distance: 268.0
click at [800, 422] on p "Er verschijnt bovenin een figuur dat is opgebouwd uit een of meerdere aaneenges…" at bounding box center [784, 426] width 517 height 27
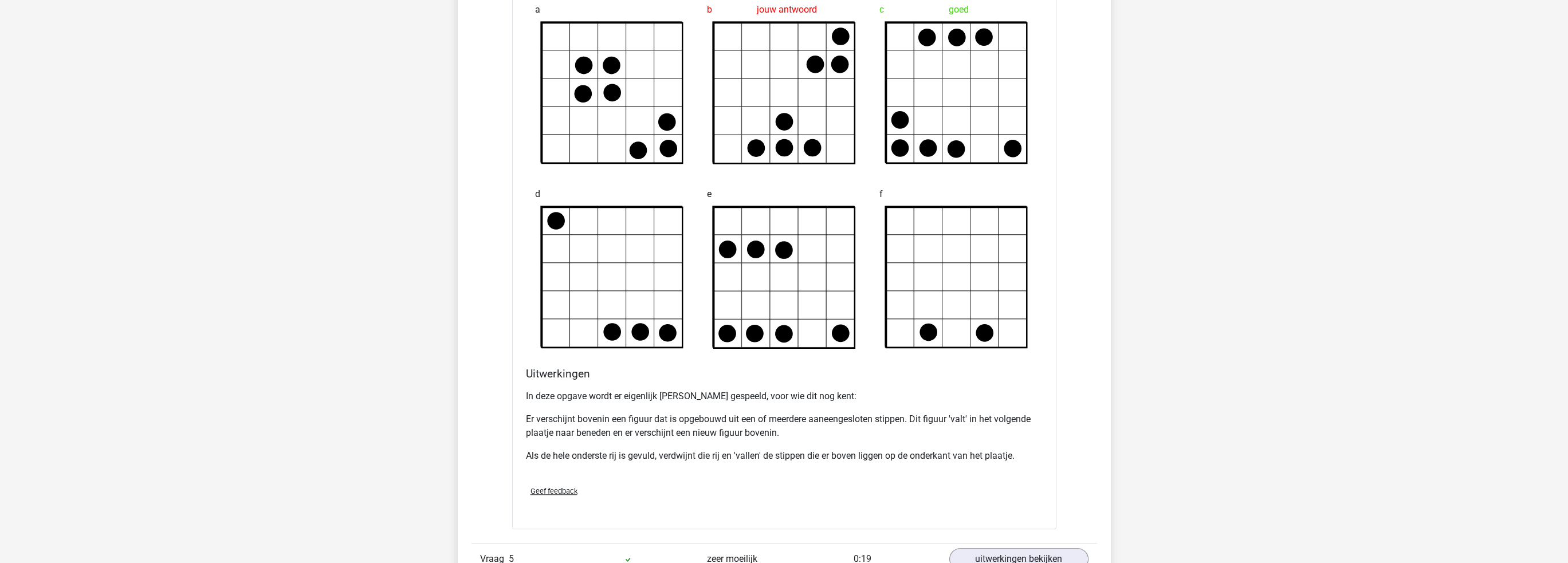
click at [879, 419] on p "Er verschijnt bovenin een figuur dat is opgebouwd uit een of meerdere aaneenges…" at bounding box center [784, 426] width 517 height 27
click at [604, 415] on p "Er verschijnt bovenin een figuur dat is opgebouwd uit een of meerdere aaneenges…" at bounding box center [784, 426] width 517 height 27
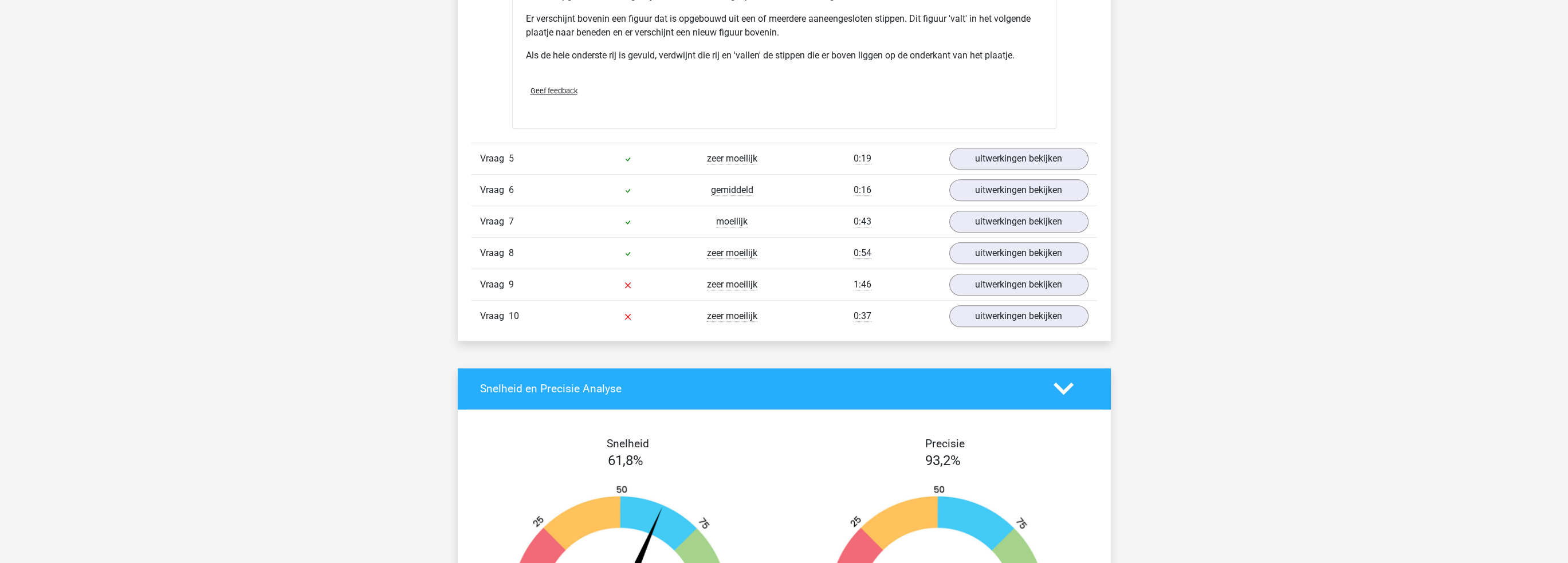
scroll to position [1660, 0]
click at [1010, 286] on link "uitwerkingen bekijken" at bounding box center [1018, 283] width 160 height 25
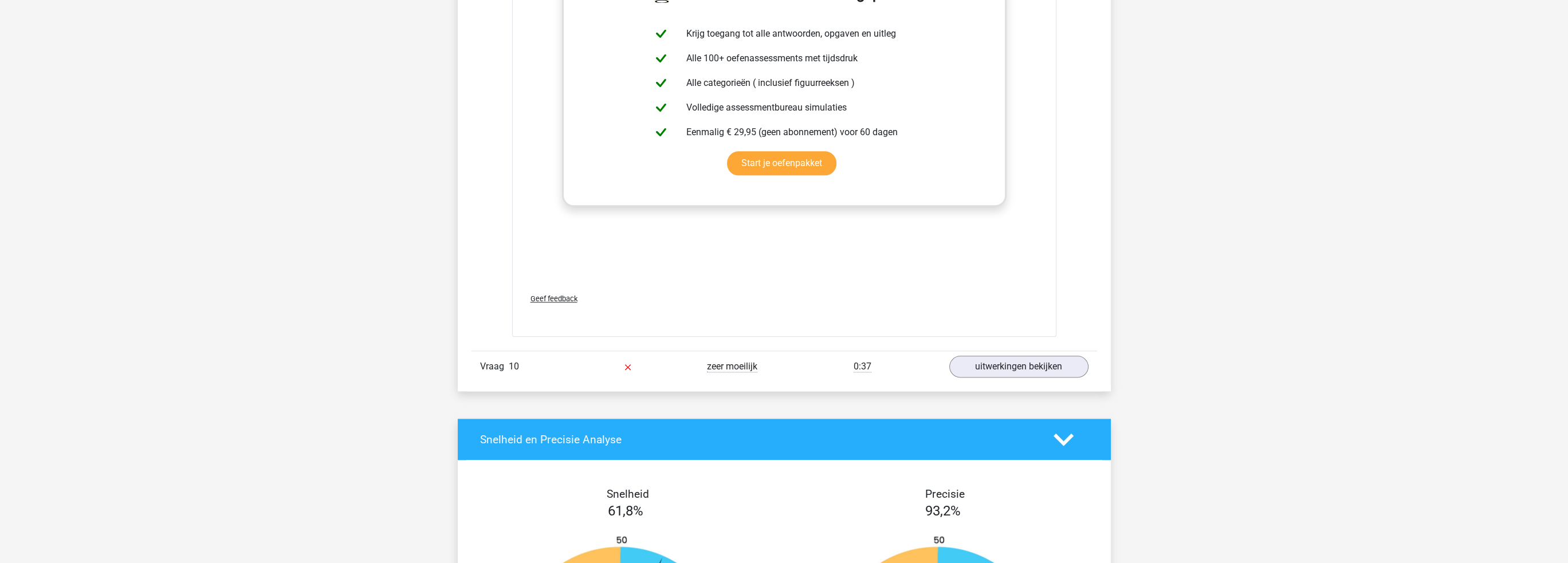
scroll to position [2691, 0]
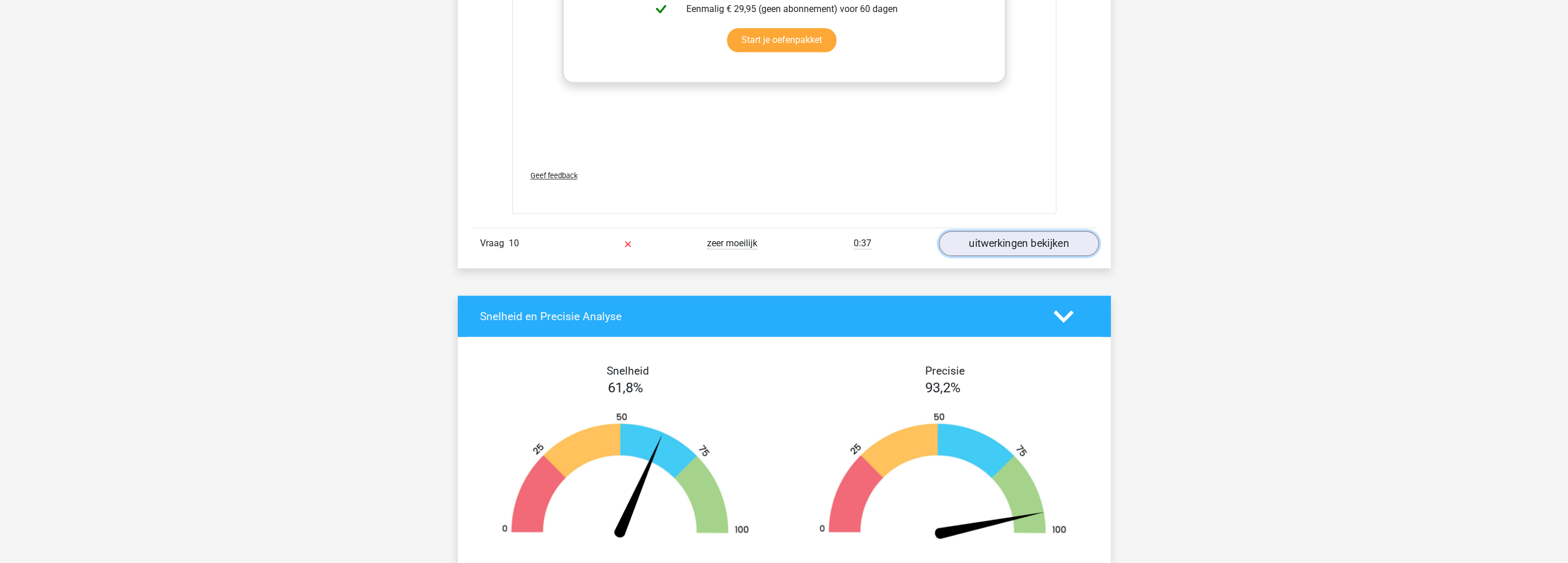
click at [1021, 234] on link "uitwerkingen bekijken" at bounding box center [1018, 243] width 160 height 25
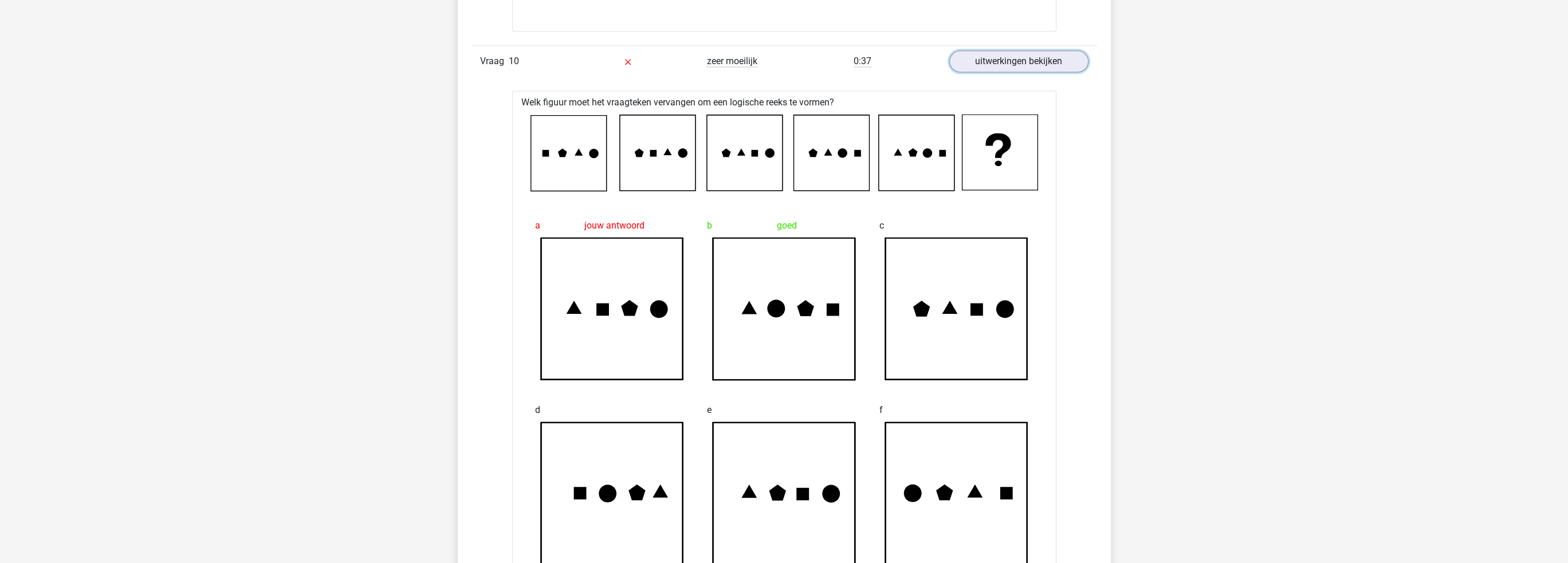
scroll to position [3035, 0]
